Goal: Task Accomplishment & Management: Manage account settings

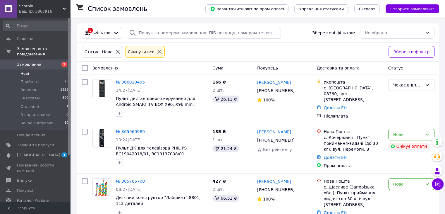
click at [51, 152] on span "[DEMOGRAPHIC_DATA]" at bounding box center [35, 154] width 37 height 5
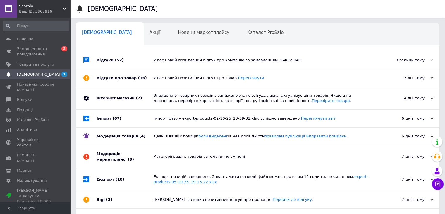
click at [200, 58] on div "У вас новий позитивний відгук про компанію за замовленням 364865940." at bounding box center [264, 59] width 221 height 5
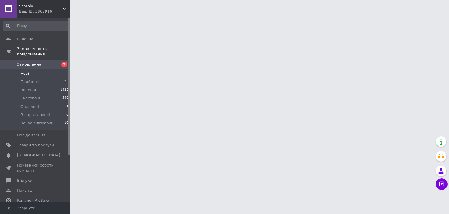
click at [31, 69] on li "Нові 3" at bounding box center [36, 73] width 72 height 8
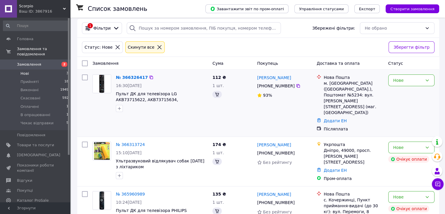
scroll to position [13, 0]
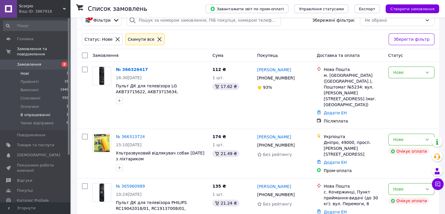
click at [28, 112] on span "В опрацюванні" at bounding box center [35, 114] width 30 height 5
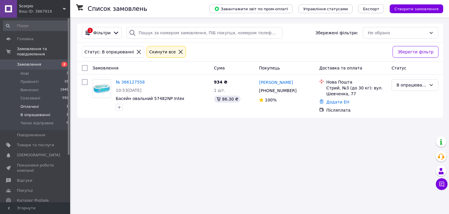
click at [28, 104] on span "Оплачені" at bounding box center [29, 106] width 18 height 5
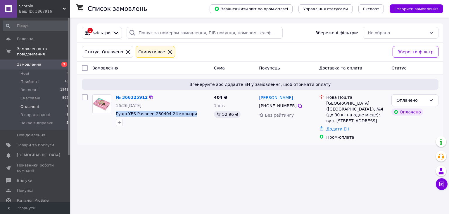
drag, startPoint x: 190, startPoint y: 116, endPoint x: 114, endPoint y: 113, distance: 76.1
click at [114, 113] on div "№ 366325912 16:26[DATE] Гуаш YES Pusheen 230404 24 кольори" at bounding box center [163, 110] width 98 height 36
copy span "Гуаш YES Pusheen 230404 24 кольори"
click at [131, 97] on link "№ 366325912" at bounding box center [132, 97] width 32 height 5
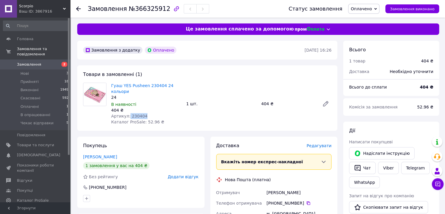
drag, startPoint x: 146, startPoint y: 109, endPoint x: 127, endPoint y: 109, distance: 18.7
click at [127, 113] on div "Артикул: 230404" at bounding box center [146, 116] width 70 height 6
copy span "230404"
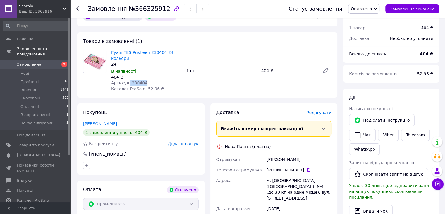
scroll to position [59, 0]
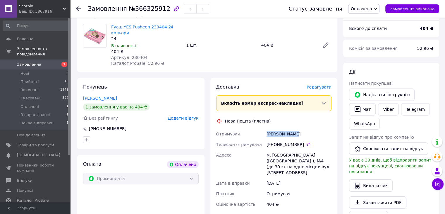
drag, startPoint x: 281, startPoint y: 128, endPoint x: 265, endPoint y: 127, distance: 16.1
click at [265, 128] on div "[PERSON_NAME]" at bounding box center [298, 133] width 67 height 11
copy div "[PERSON_NAME]"
drag, startPoint x: 304, startPoint y: 138, endPoint x: 299, endPoint y: 126, distance: 13.3
click at [306, 142] on icon at bounding box center [308, 144] width 5 height 5
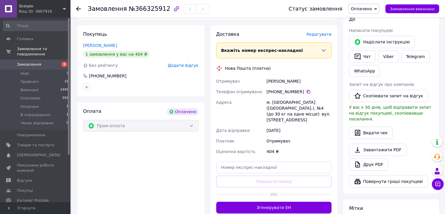
scroll to position [29, 0]
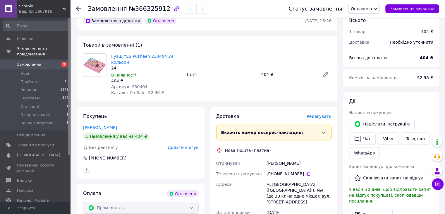
click at [379, 9] on span "Оплачено" at bounding box center [363, 9] width 31 height 10
click at [369, 53] on li "Чекає відправки" at bounding box center [367, 55] width 39 height 9
click at [78, 7] on use at bounding box center [78, 8] width 5 height 5
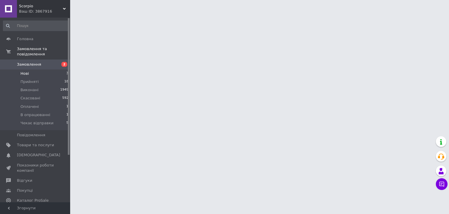
click at [41, 69] on li "Нові 3" at bounding box center [36, 73] width 72 height 8
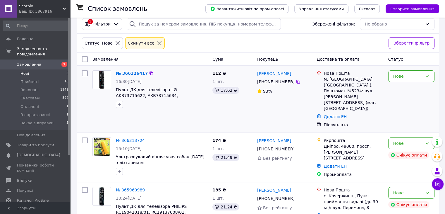
scroll to position [13, 0]
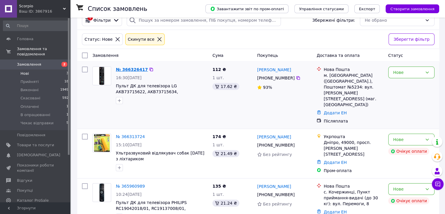
click at [134, 67] on link "№ 366326417" at bounding box center [132, 69] width 32 height 5
